Goal: Task Accomplishment & Management: Manage account settings

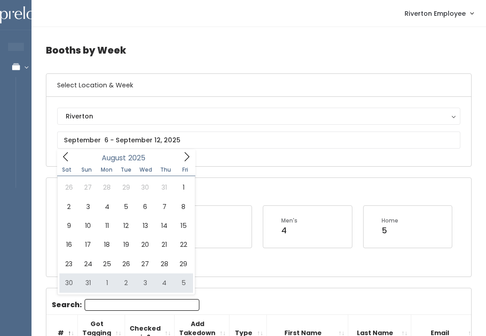
type input "August 30 to September 5"
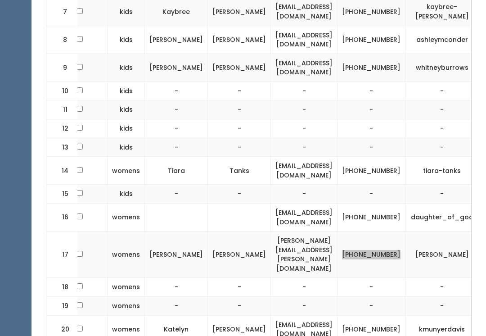
scroll to position [590, 0]
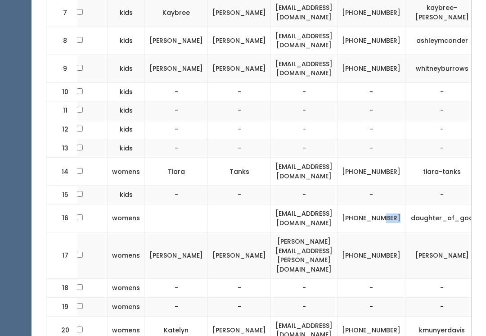
click at [382, 208] on td "[PHONE_NUMBER]" at bounding box center [371, 218] width 68 height 28
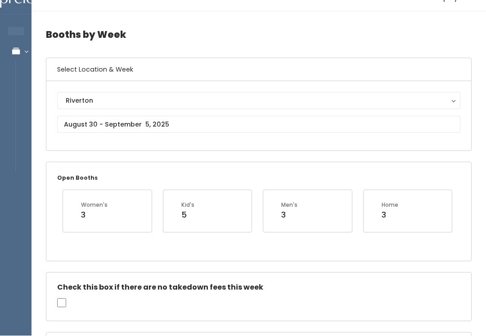
scroll to position [16, 0]
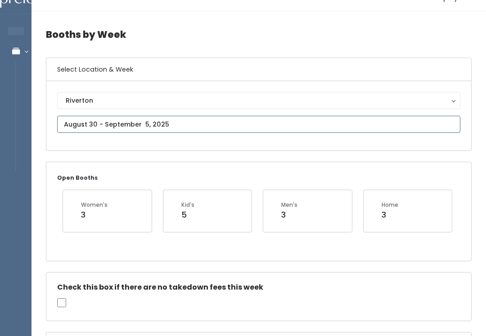
click at [106, 123] on input "text" at bounding box center [258, 124] width 403 height 17
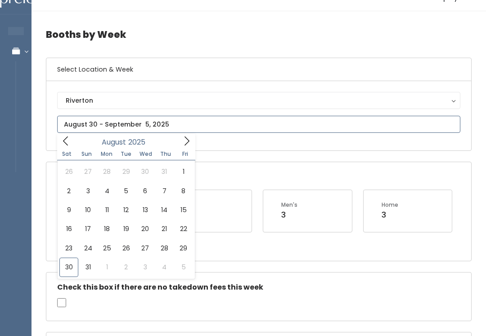
click at [187, 142] on icon at bounding box center [187, 141] width 10 height 10
type input "[DATE] to [DATE]"
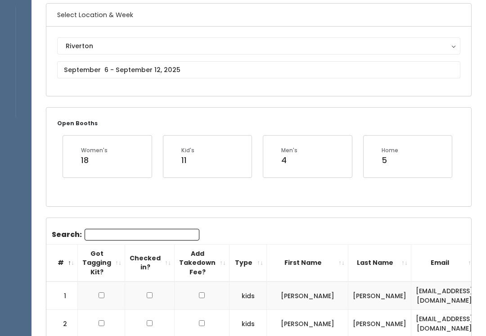
scroll to position [70, 0]
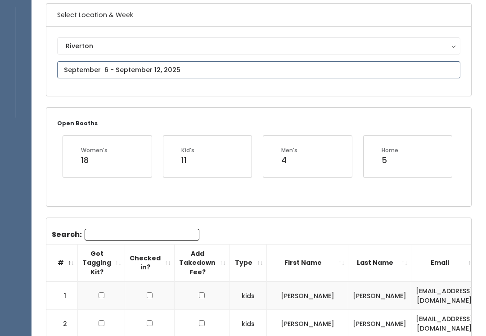
click at [321, 63] on input "text" at bounding box center [258, 69] width 403 height 17
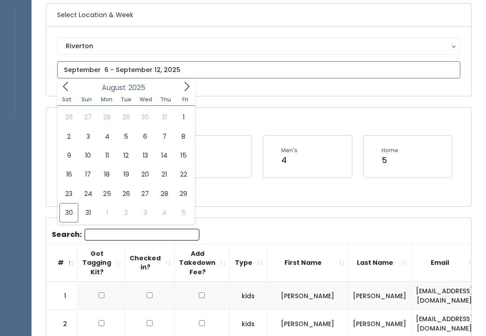
click at [184, 85] on icon at bounding box center [187, 86] width 10 height 10
type input "September 13 to September 19"
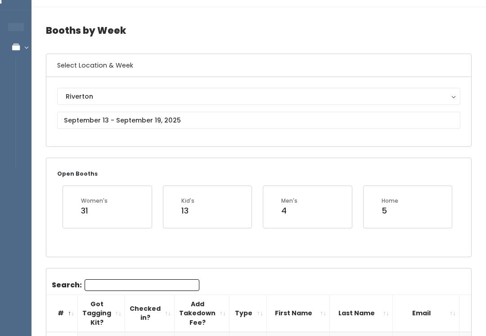
scroll to position [21, 0]
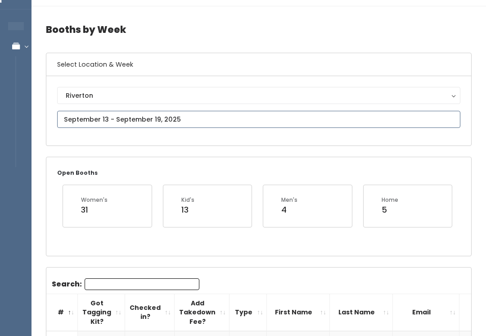
click at [272, 119] on input "text" at bounding box center [258, 119] width 403 height 17
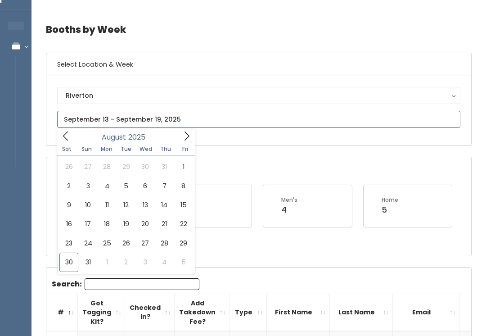
click at [179, 136] on span at bounding box center [186, 136] width 17 height 14
type input "September 13 to September 19"
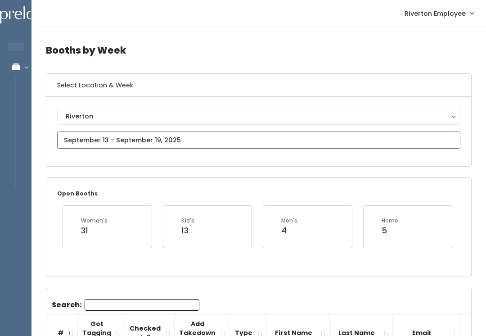
click at [355, 142] on input "text" at bounding box center [258, 139] width 403 height 17
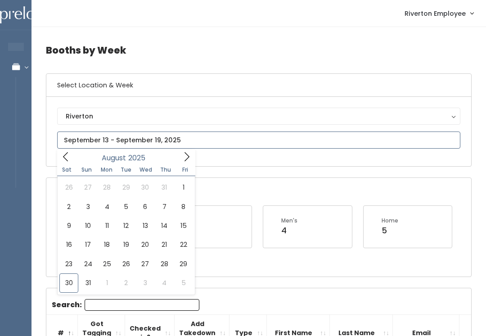
click at [189, 153] on icon at bounding box center [187, 157] width 10 height 10
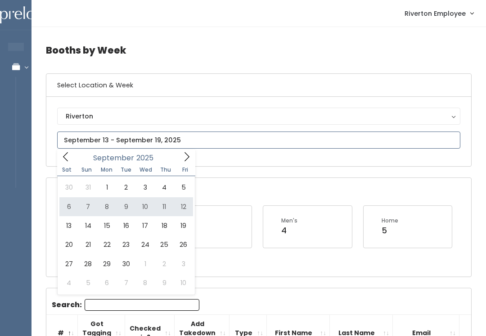
type input "September 6 to September 12"
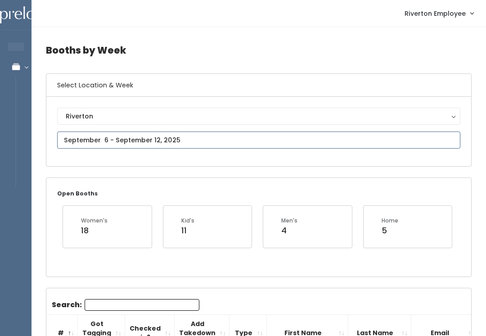
click at [298, 146] on input "text" at bounding box center [258, 139] width 403 height 17
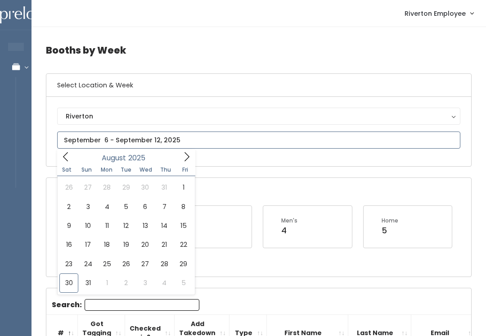
type input "August 30 to September 5"
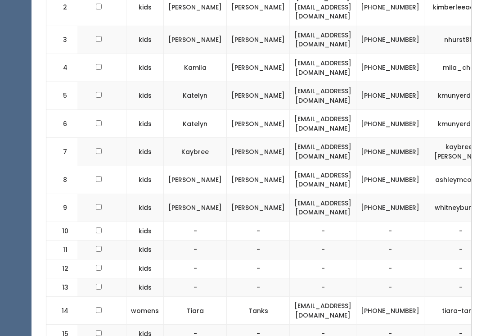
scroll to position [0, 119]
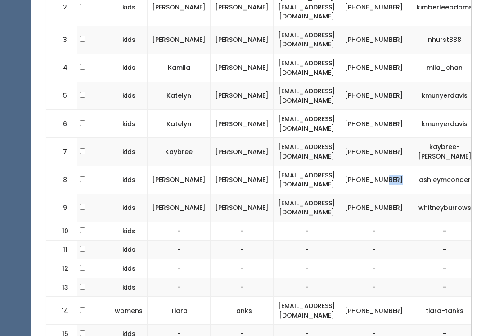
click at [387, 167] on td "(801) 573-6486" at bounding box center [374, 180] width 68 height 28
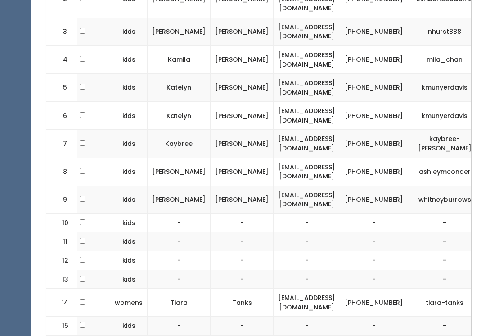
scroll to position [459, 0]
click at [388, 162] on td "(801) 573-6486" at bounding box center [374, 172] width 68 height 28
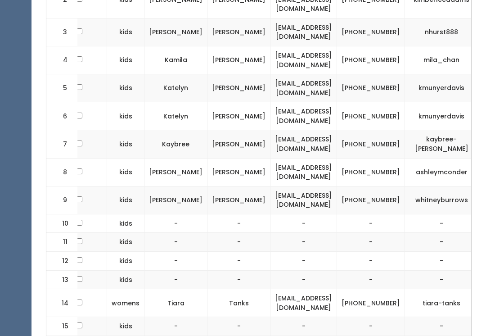
scroll to position [0, 122]
click at [356, 158] on td "(801) 573-6486" at bounding box center [371, 172] width 68 height 28
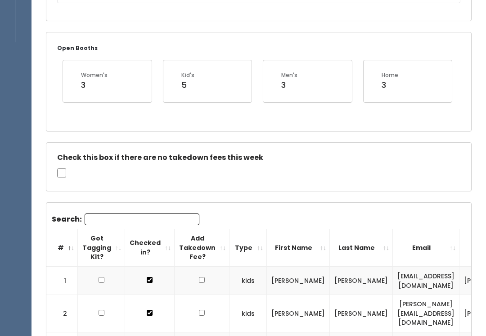
scroll to position [0, 0]
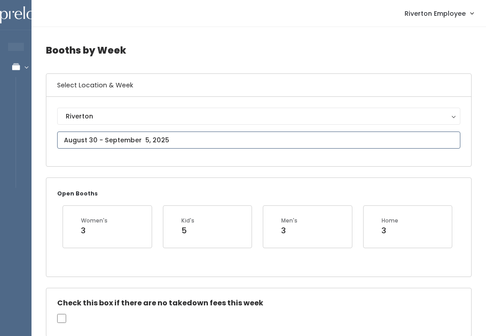
click at [205, 138] on input "text" at bounding box center [258, 139] width 403 height 17
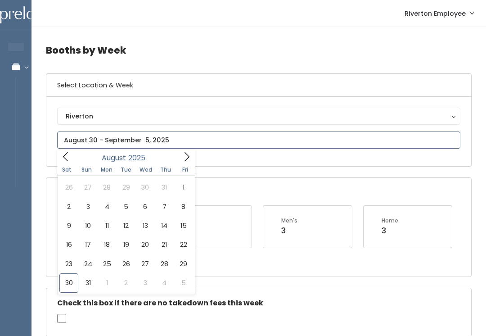
click at [189, 155] on icon at bounding box center [187, 157] width 10 height 10
type input "September 6 to September 12"
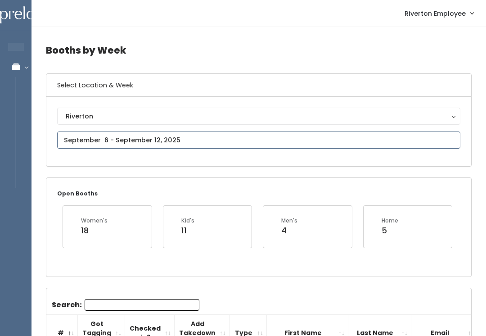
click at [281, 136] on input "text" at bounding box center [258, 139] width 403 height 17
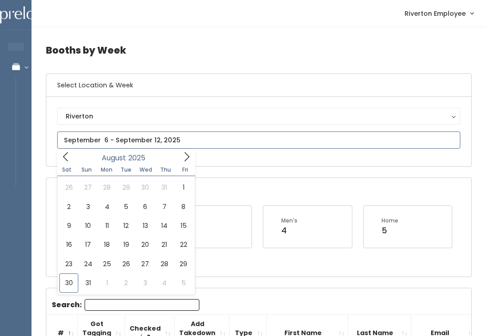
click at [192, 155] on span at bounding box center [186, 156] width 17 height 14
click at [182, 157] on icon at bounding box center [187, 157] width 10 height 10
click at [69, 156] on icon at bounding box center [66, 157] width 10 height 10
type input "September 13 to September 19"
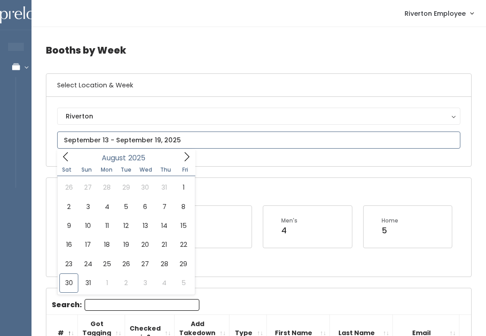
click at [189, 153] on icon at bounding box center [187, 157] width 10 height 10
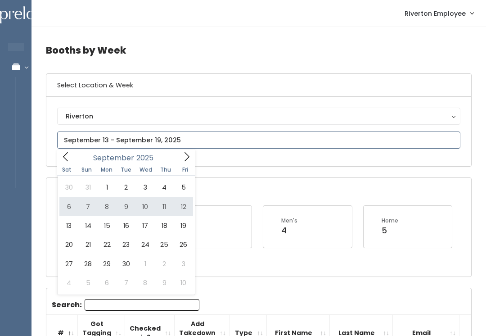
type input "September 6 to September 12"
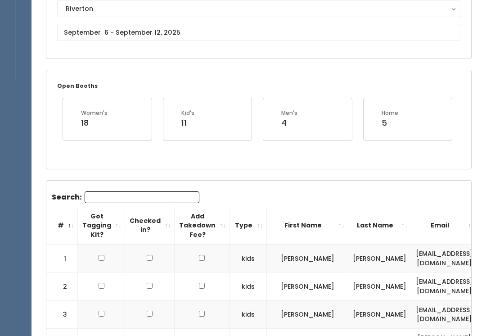
scroll to position [108, 0]
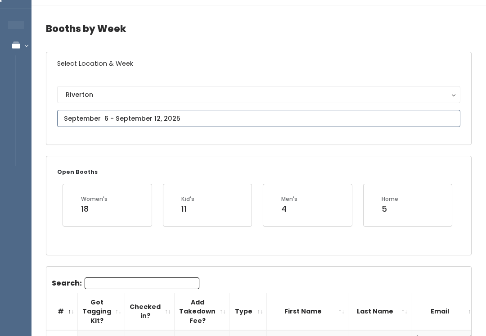
click at [389, 115] on input "text" at bounding box center [258, 118] width 403 height 17
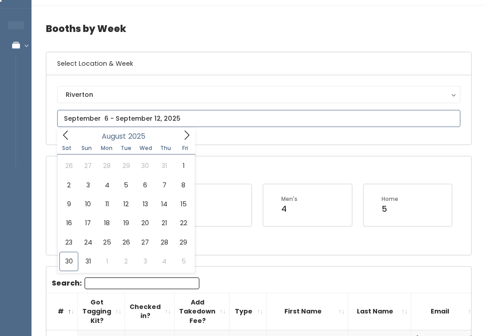
click at [182, 135] on icon at bounding box center [187, 135] width 10 height 10
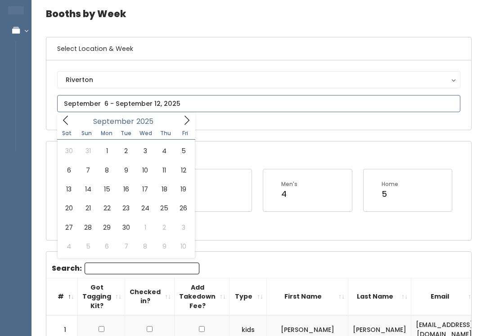
scroll to position [0, 0]
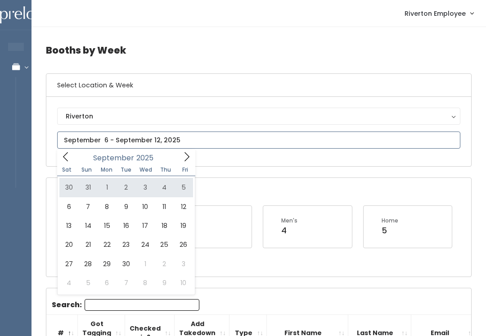
type input "August 30 to September 5"
